Goal: Transaction & Acquisition: Purchase product/service

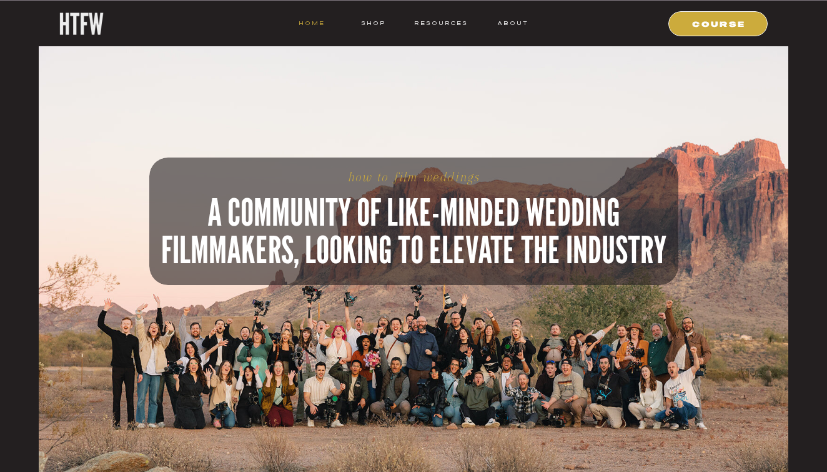
click at [315, 22] on nav "HOME" at bounding box center [312, 22] width 26 height 11
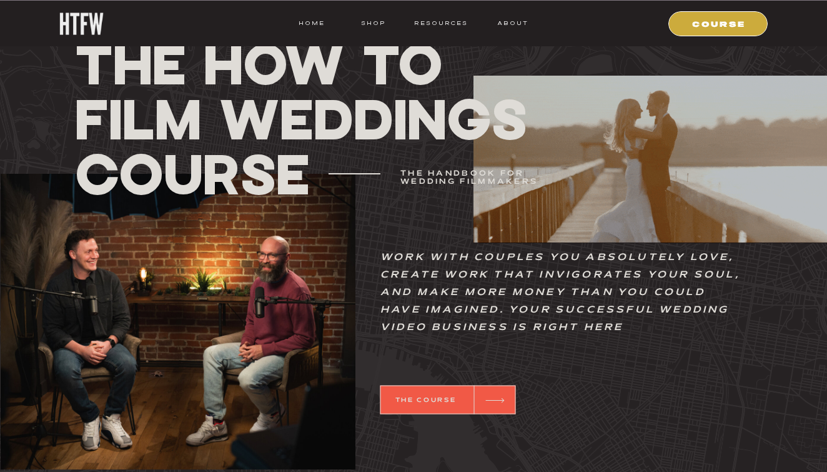
scroll to position [495, 0]
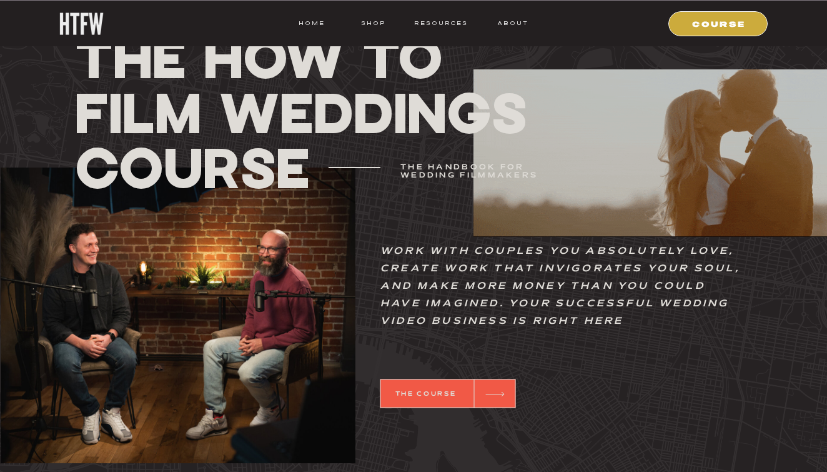
click at [491, 392] on icon at bounding box center [494, 394] width 29 height 24
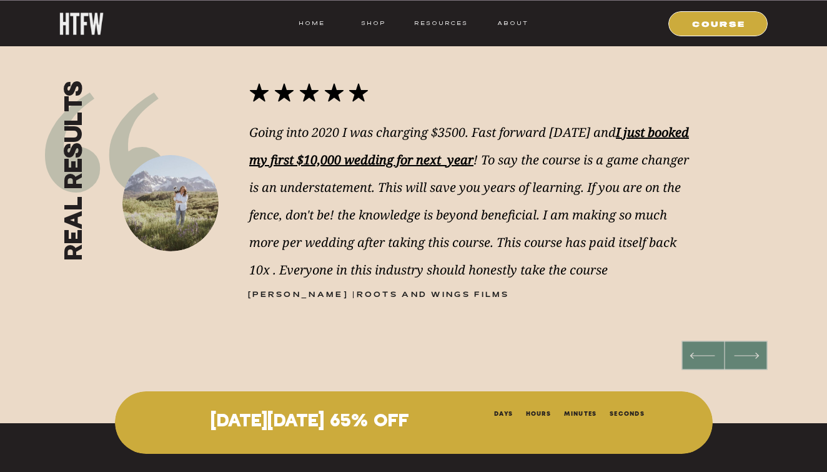
scroll to position [1467, 0]
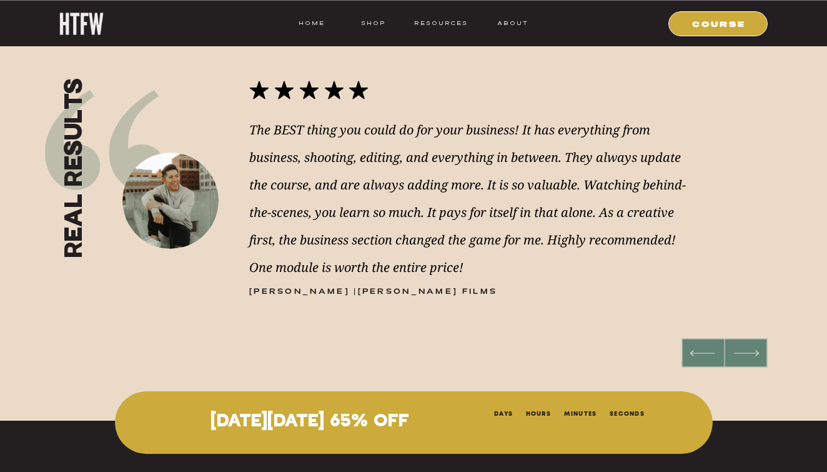
click at [688, 348] on icon at bounding box center [702, 353] width 33 height 32
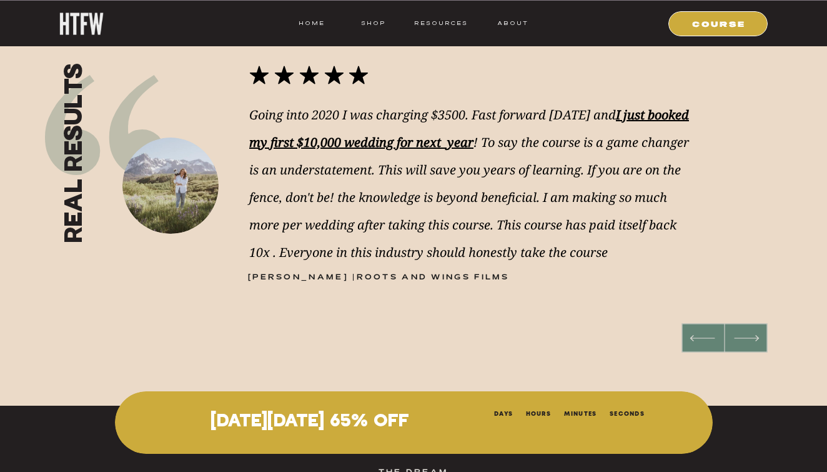
scroll to position [1479, 0]
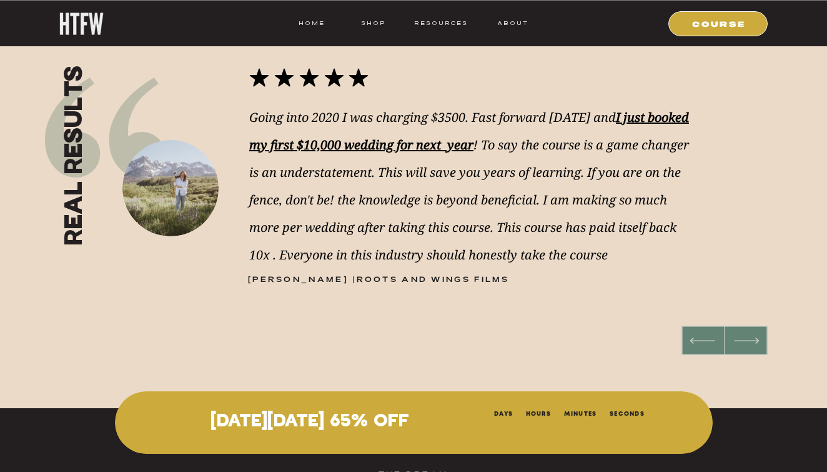
click at [750, 339] on icon at bounding box center [746, 340] width 33 height 32
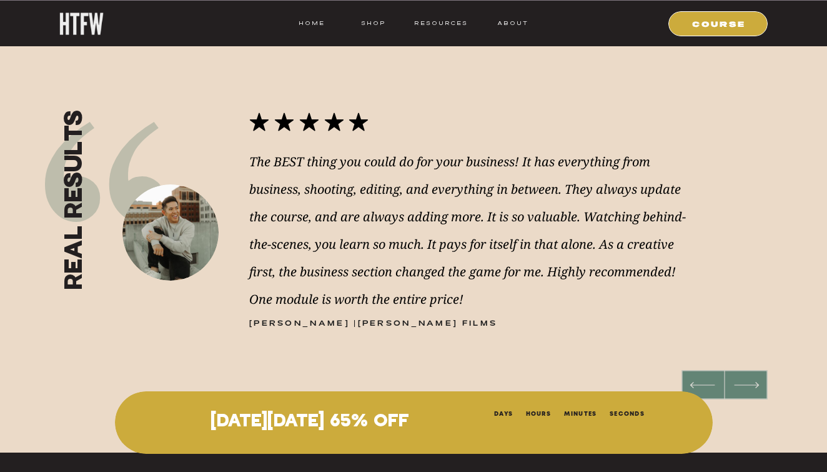
click at [747, 376] on icon at bounding box center [746, 385] width 33 height 32
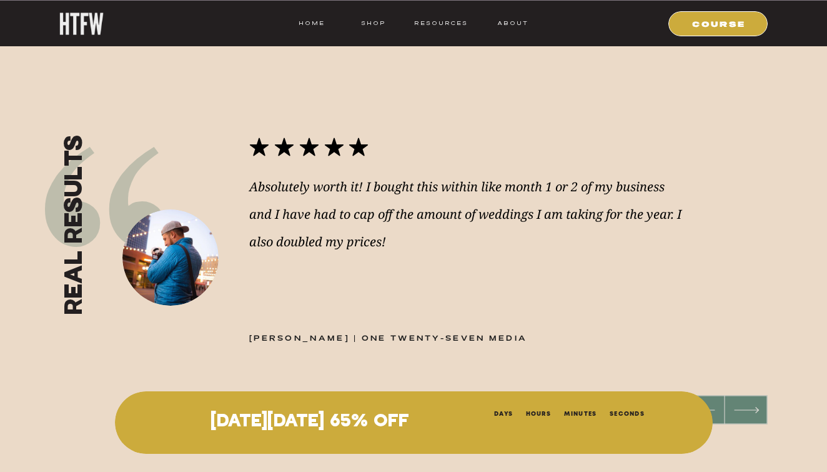
scroll to position [1409, 0]
click at [751, 407] on icon at bounding box center [746, 410] width 33 height 32
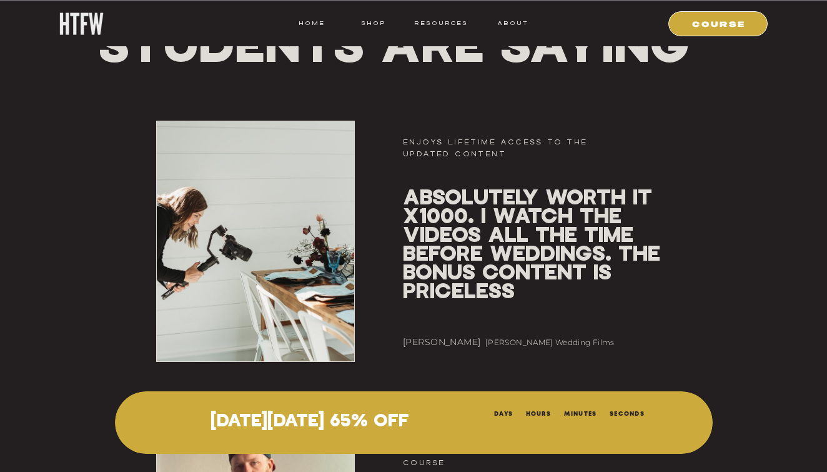
scroll to position [7546, 0]
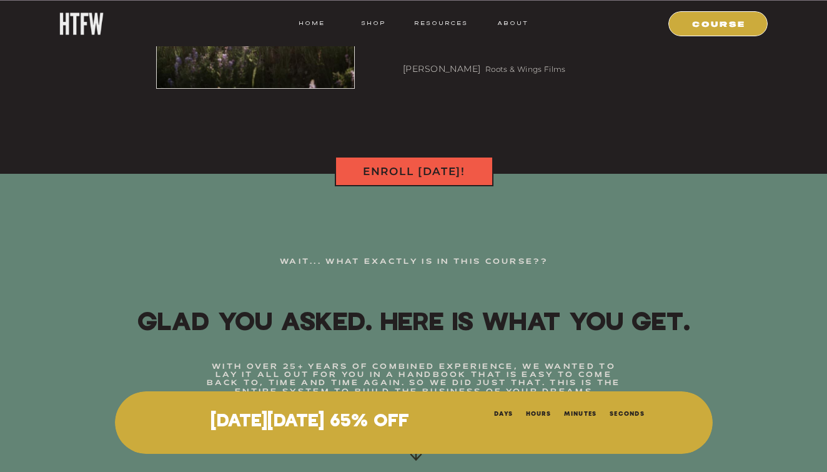
click at [436, 176] on nav "ENROLL [DATE]!" at bounding box center [414, 170] width 140 height 14
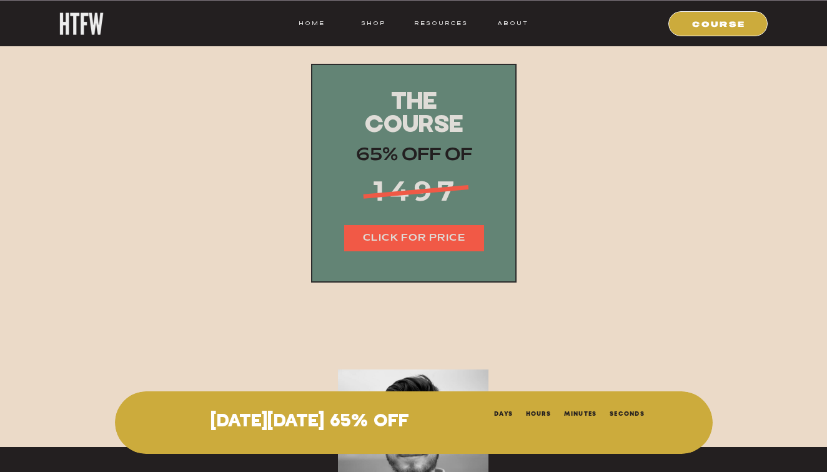
scroll to position [15461, 0]
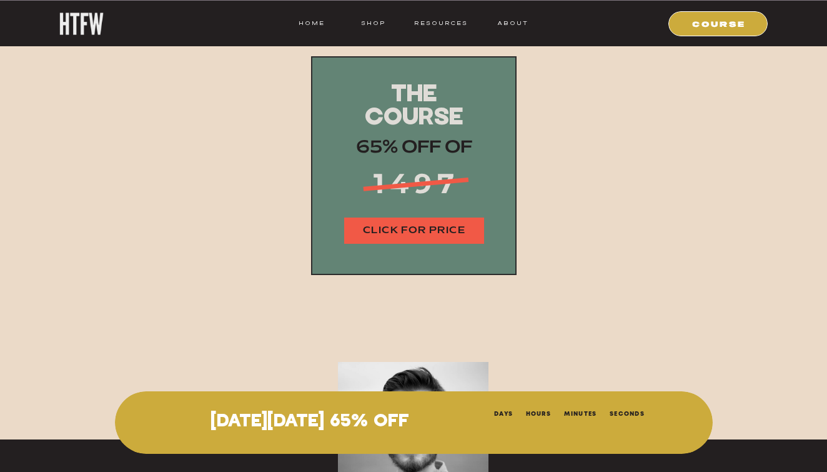
click at [405, 225] on nav "CLICK FOR PRICE" at bounding box center [414, 231] width 140 height 14
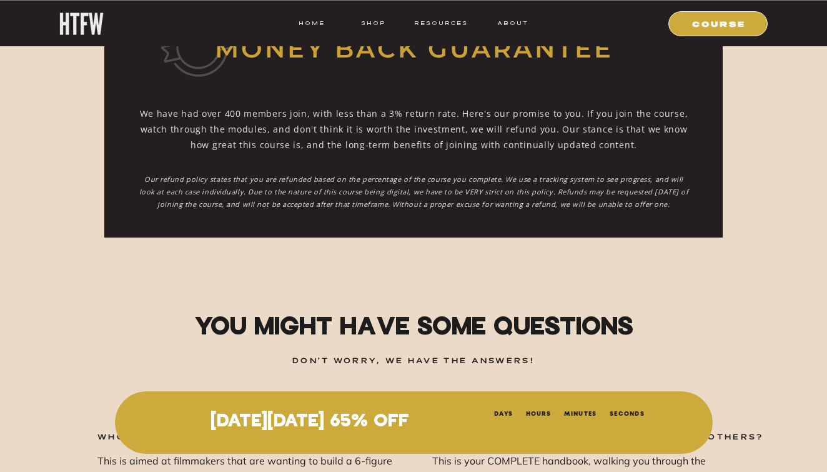
scroll to position [16209, 0]
